Goal: Task Accomplishment & Management: Complete application form

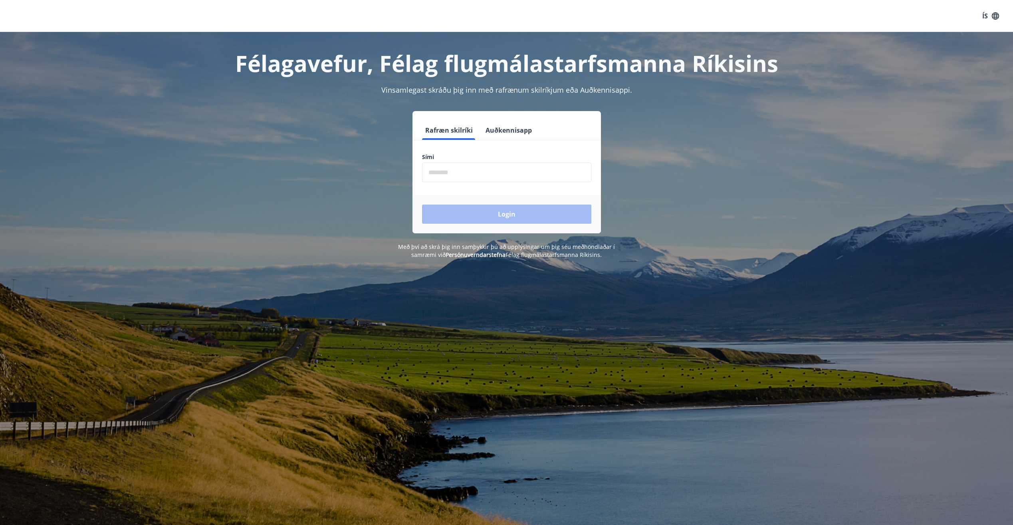
click at [484, 173] on input "phone" at bounding box center [506, 173] width 169 height 20
type input "********"
click at [509, 215] on button "Login" at bounding box center [506, 213] width 169 height 19
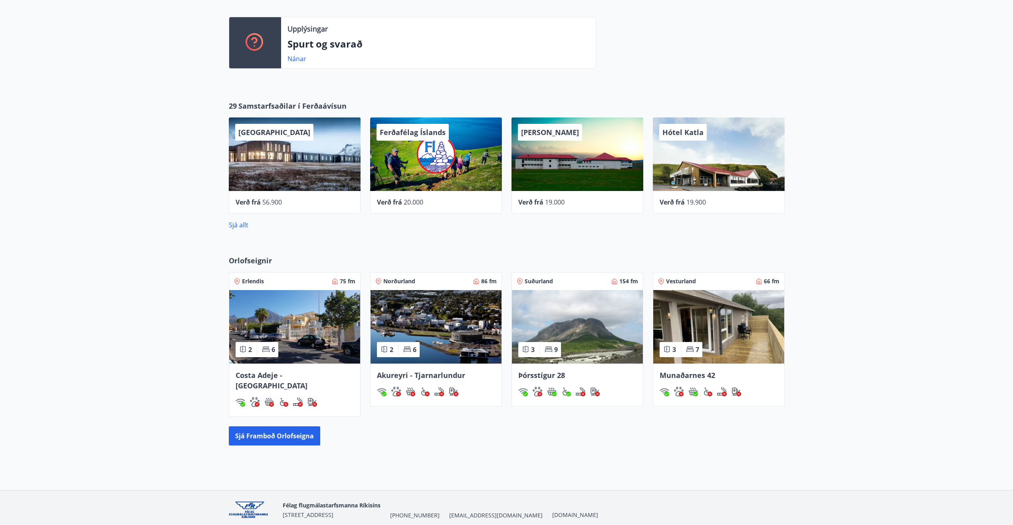
scroll to position [230, 0]
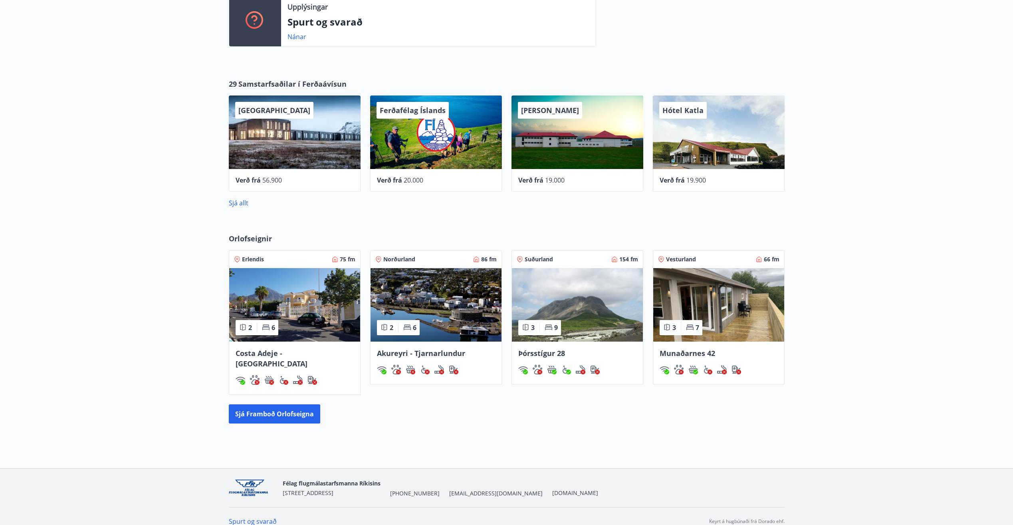
click at [454, 299] on img at bounding box center [436, 304] width 131 height 73
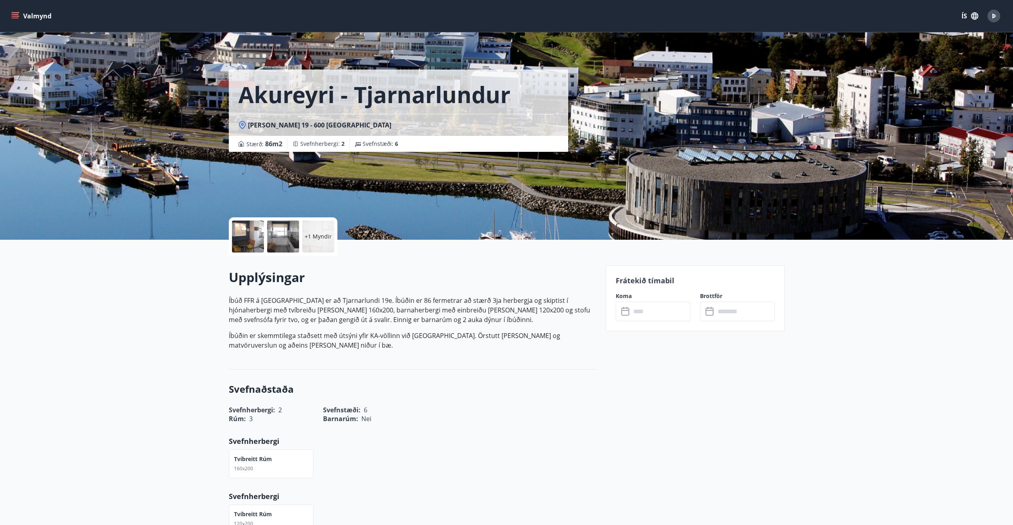
click at [275, 237] on div at bounding box center [283, 236] width 32 height 32
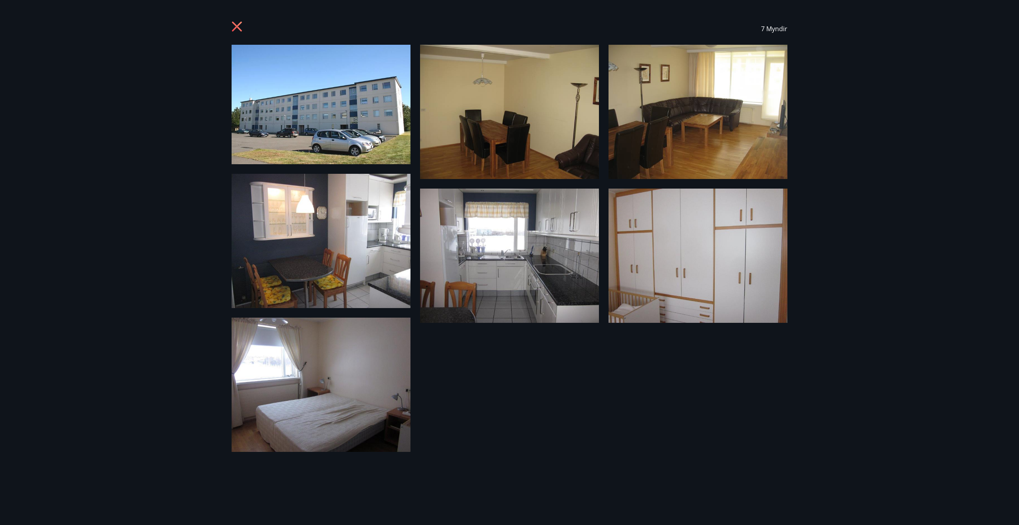
click at [299, 415] on img at bounding box center [321, 384] width 179 height 134
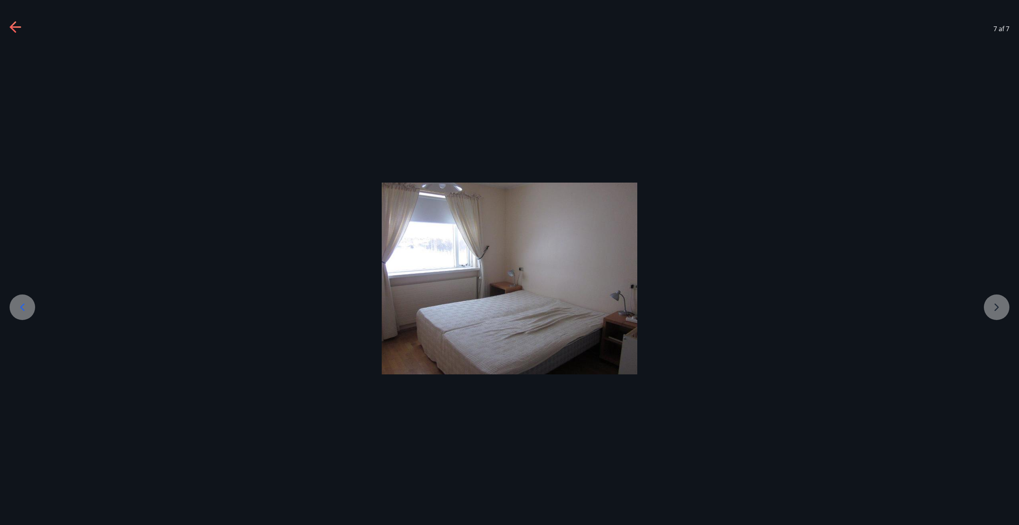
click at [999, 302] on div at bounding box center [509, 278] width 1019 height 192
click at [20, 307] on icon at bounding box center [22, 307] width 13 height 13
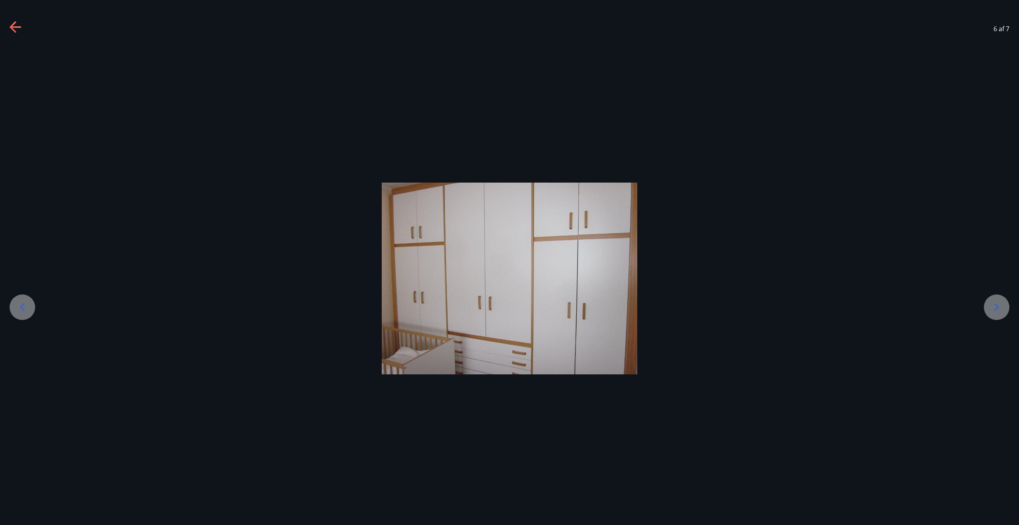
click at [20, 307] on icon at bounding box center [22, 307] width 13 height 13
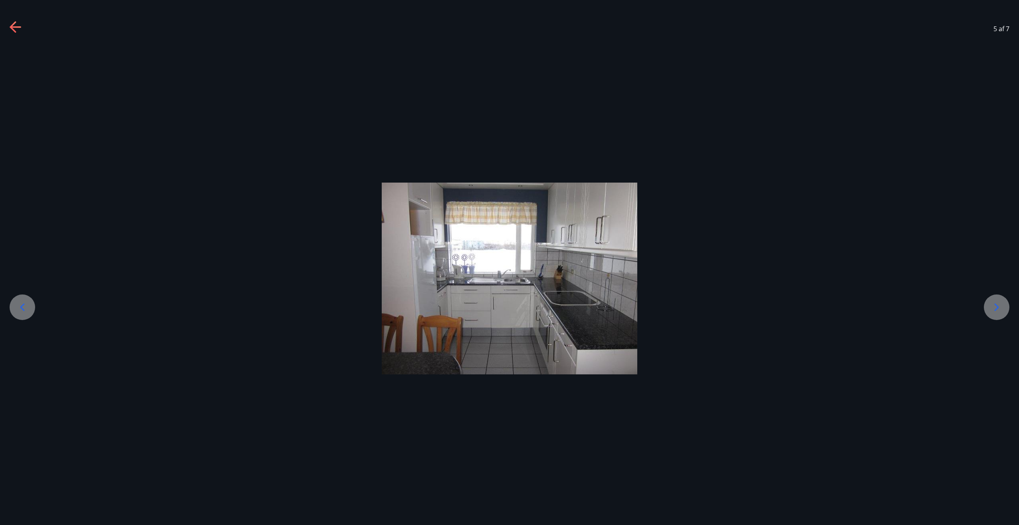
click at [20, 307] on icon at bounding box center [22, 307] width 13 height 13
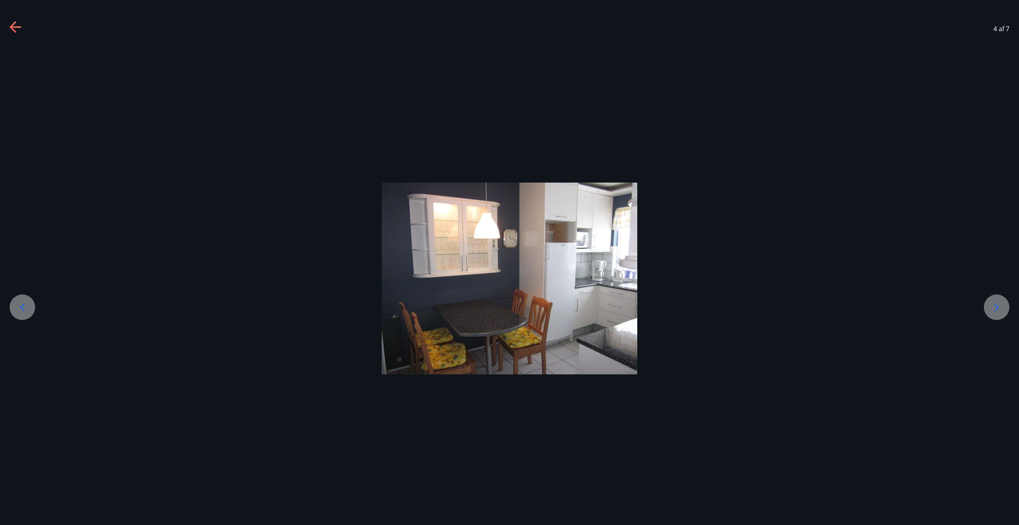
click at [20, 307] on icon at bounding box center [22, 307] width 13 height 13
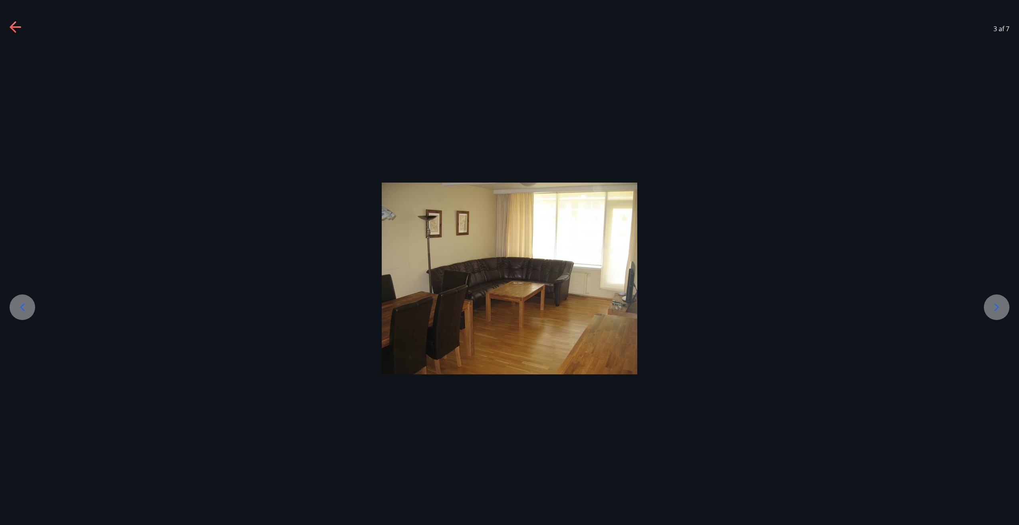
click at [20, 307] on icon at bounding box center [22, 307] width 13 height 13
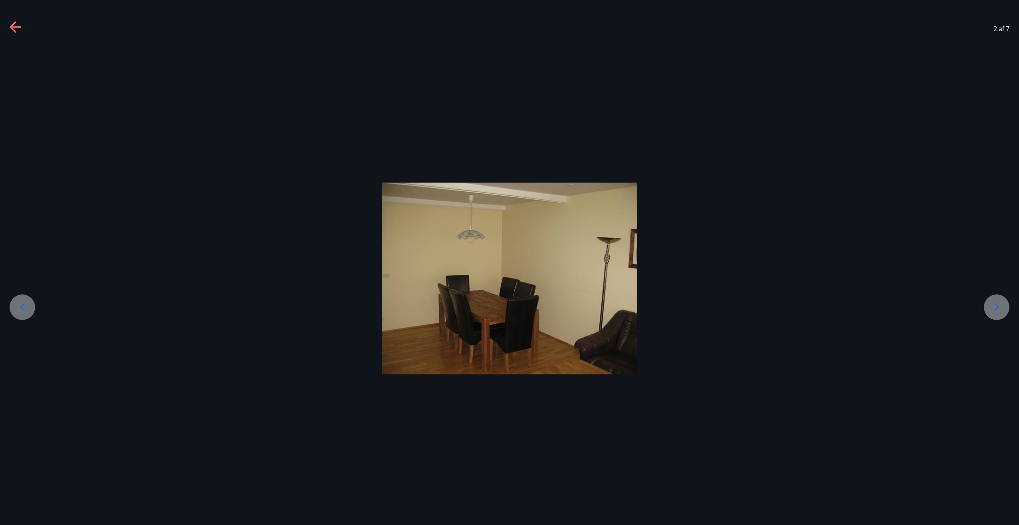
click at [20, 307] on icon at bounding box center [22, 307] width 13 height 13
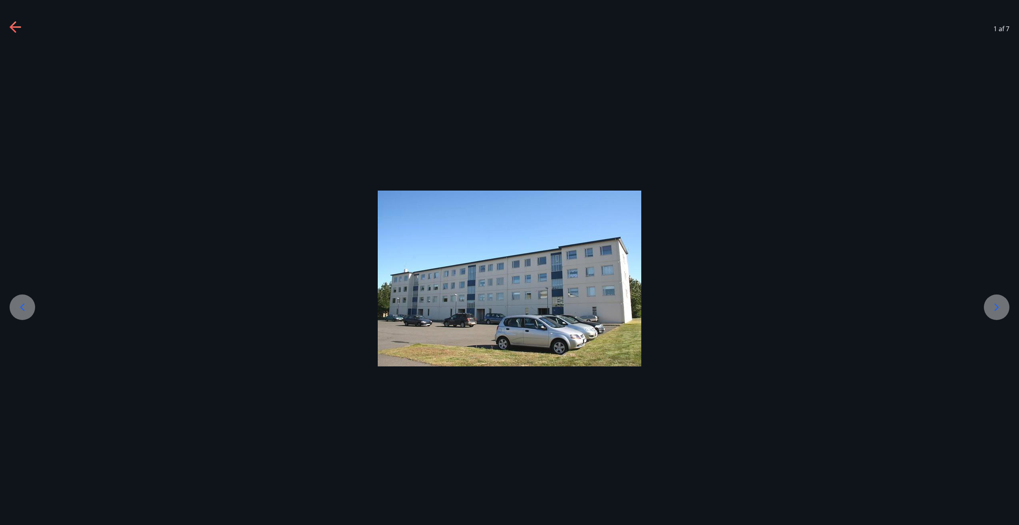
click at [20, 307] on icon at bounding box center [22, 307] width 13 height 13
